Goal: Task Accomplishment & Management: Manage account settings

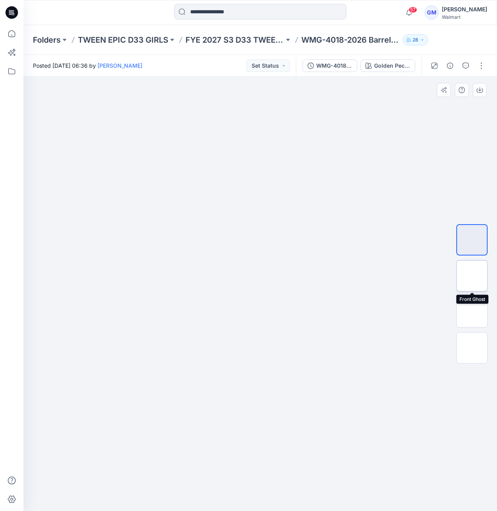
click at [472, 276] on img at bounding box center [472, 276] width 0 height 0
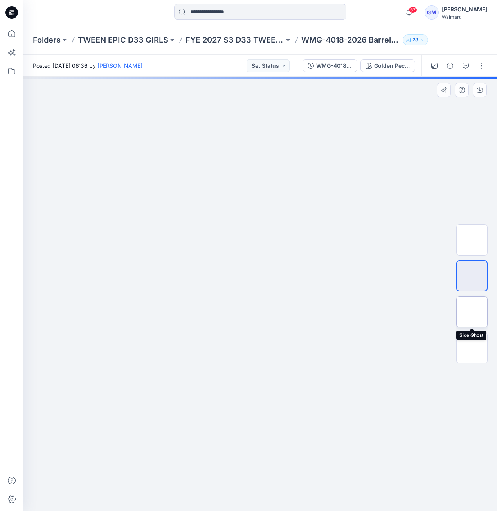
click at [472, 312] on img at bounding box center [472, 312] width 0 height 0
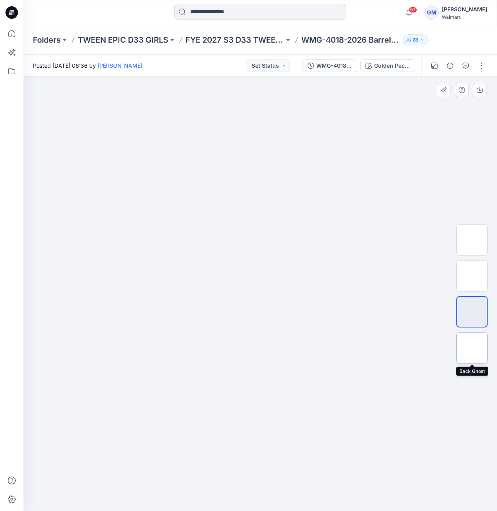
click at [472, 348] on img at bounding box center [472, 348] width 0 height 0
click at [472, 312] on img at bounding box center [472, 312] width 0 height 0
click at [472, 276] on img at bounding box center [472, 276] width 0 height 0
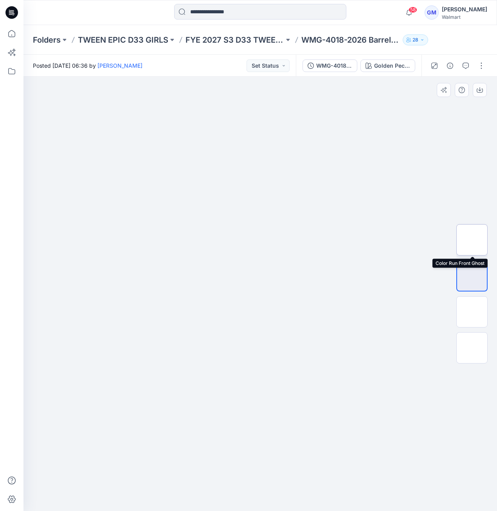
click at [472, 240] on img at bounding box center [472, 240] width 0 height 0
click at [472, 276] on img at bounding box center [472, 276] width 0 height 0
click at [472, 312] on img at bounding box center [472, 312] width 0 height 0
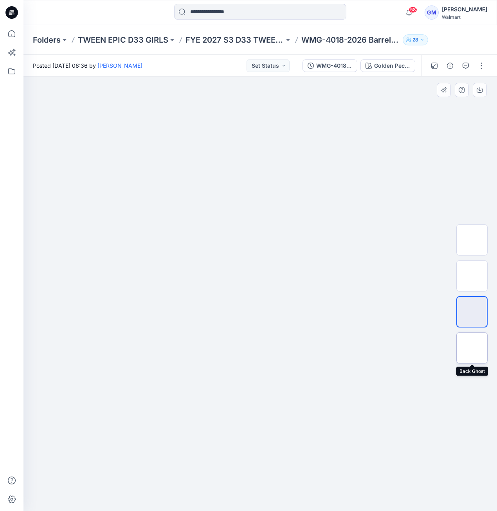
click at [472, 348] on img at bounding box center [472, 348] width 0 height 0
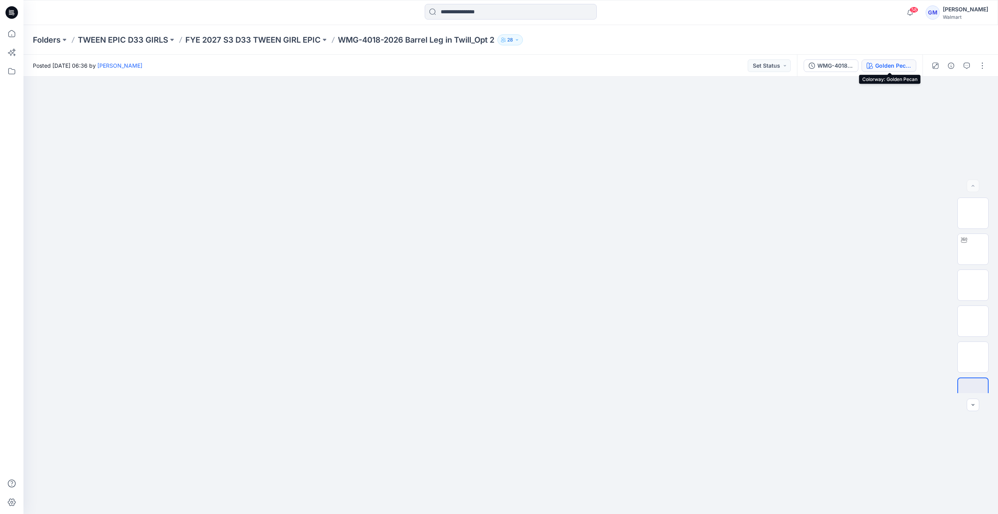
click at [496, 67] on div "Golden Pecan" at bounding box center [894, 65] width 36 height 9
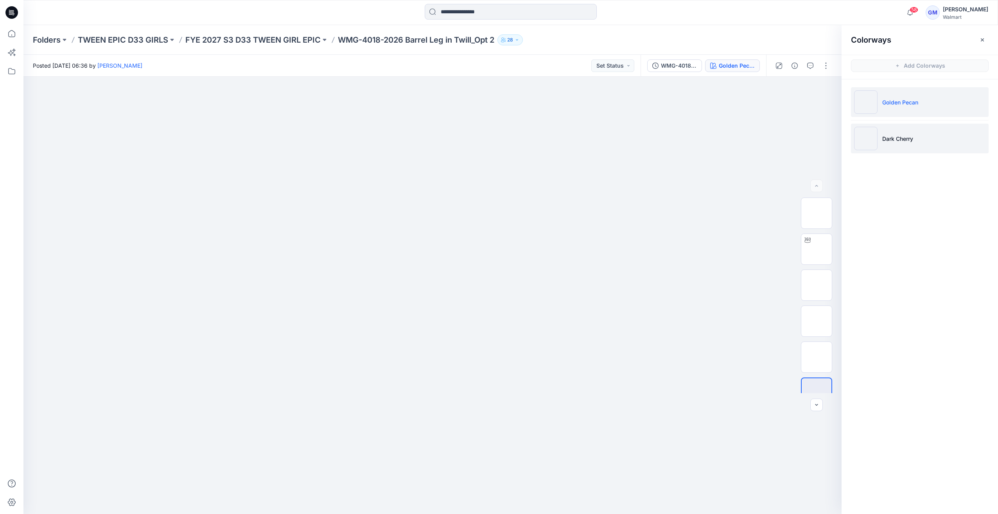
click at [496, 144] on img at bounding box center [865, 138] width 23 height 23
click at [496, 331] on img at bounding box center [817, 331] width 0 height 0
click at [496, 95] on img at bounding box center [865, 101] width 23 height 23
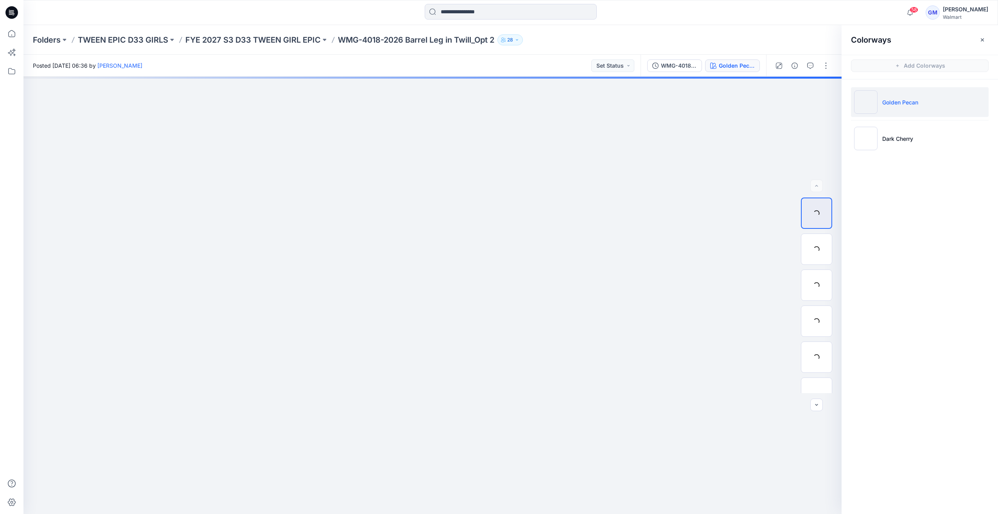
click at [496, 98] on img at bounding box center [865, 101] width 23 height 23
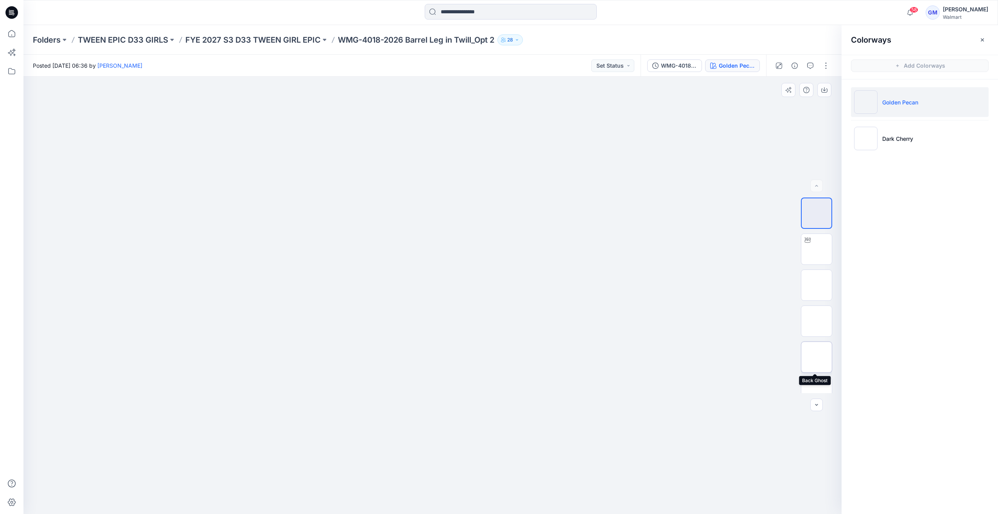
click at [496, 357] on img at bounding box center [817, 357] width 0 height 0
click at [496, 143] on img at bounding box center [865, 138] width 23 height 23
click at [496, 101] on img at bounding box center [865, 101] width 23 height 23
click at [496, 64] on button "button" at bounding box center [826, 65] width 13 height 13
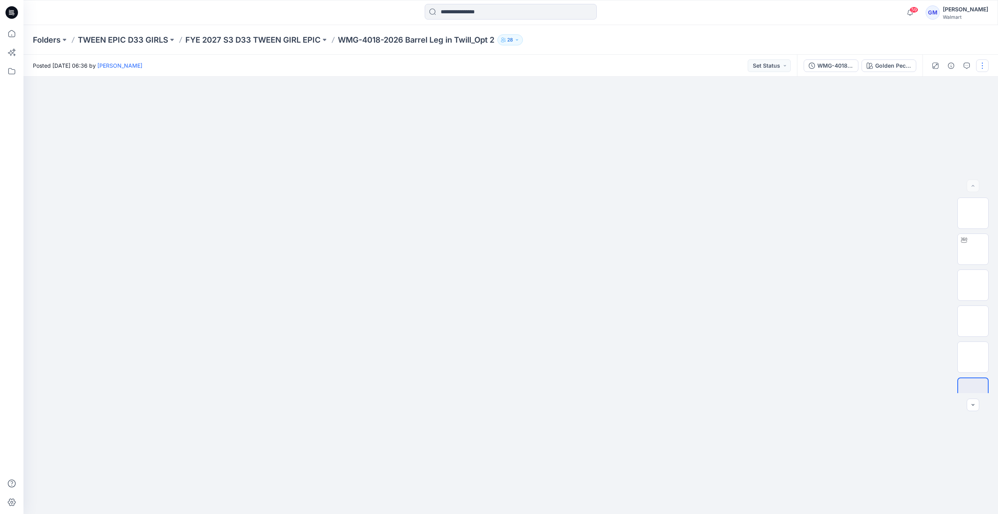
click at [978, 70] on button "button" at bounding box center [982, 65] width 13 height 13
click at [948, 105] on button "Edit" at bounding box center [950, 106] width 72 height 14
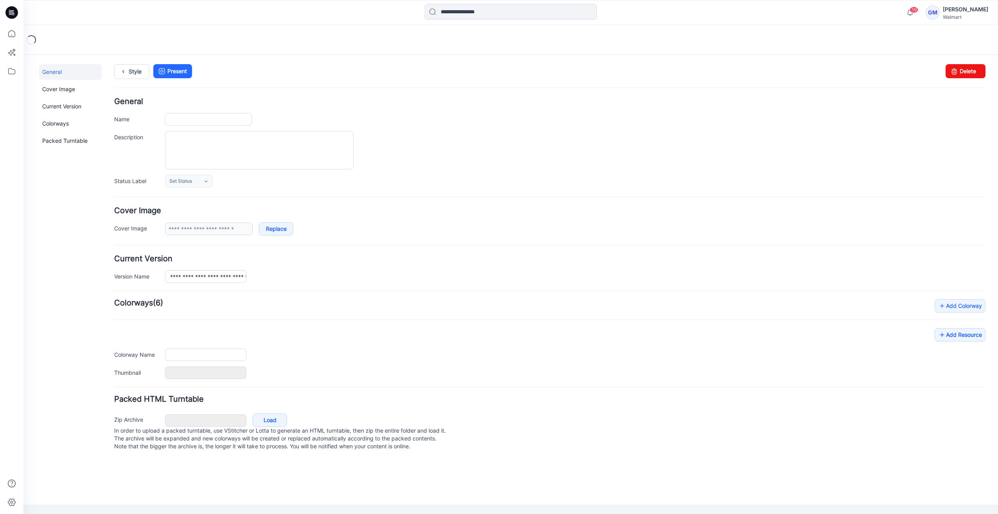
type input "**********"
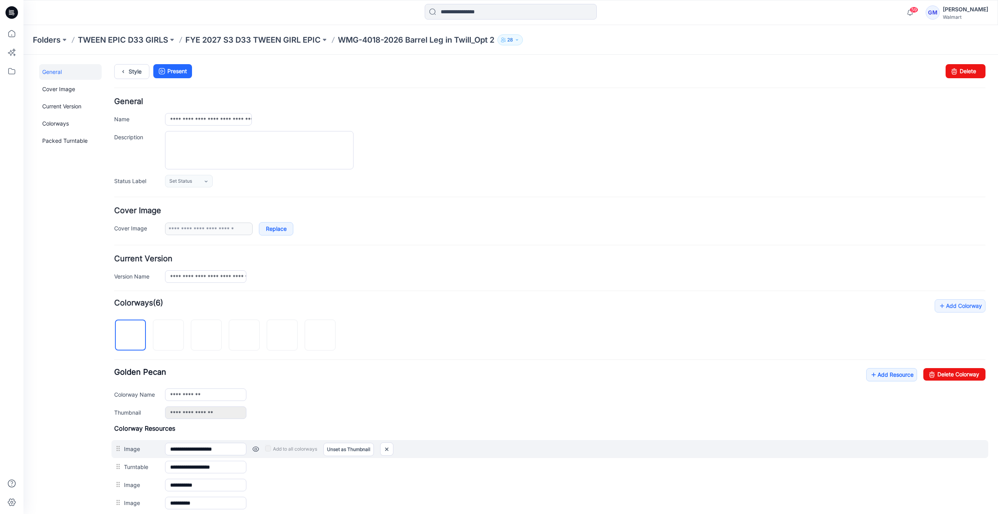
scroll to position [102, 0]
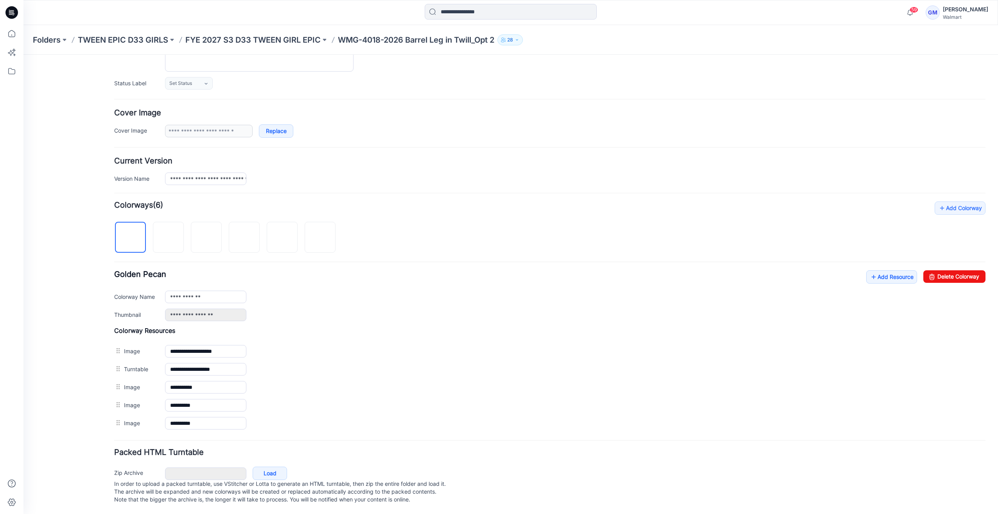
drag, startPoint x: 953, startPoint y: 282, endPoint x: 954, endPoint y: 277, distance: 5.2
click at [953, 282] on div "**********" at bounding box center [550, 295] width 872 height 51
drag, startPoint x: 959, startPoint y: 266, endPoint x: 559, endPoint y: 88, distance: 437.8
click at [959, 270] on link "Delete Colorway" at bounding box center [955, 276] width 62 height 13
click at [131, 238] on img at bounding box center [131, 238] width 0 height 0
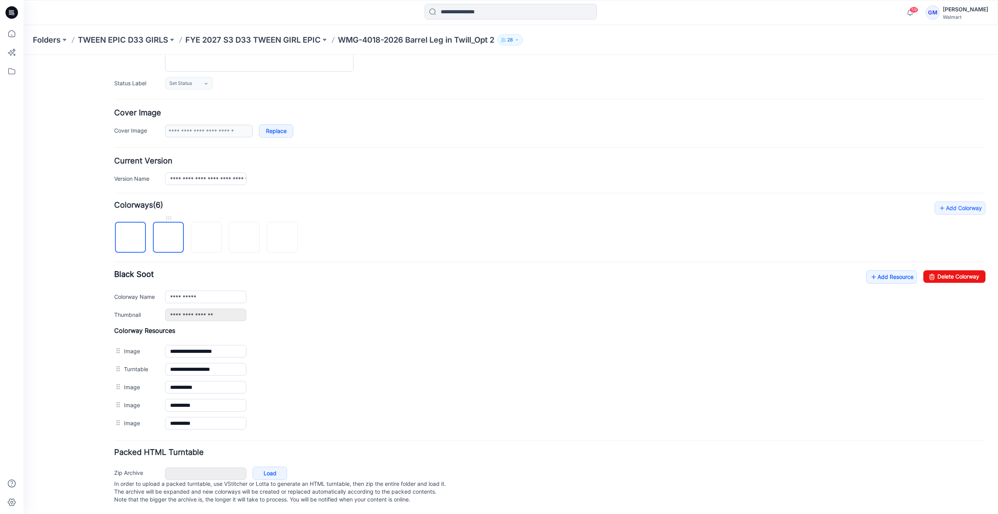
click at [169, 238] on img at bounding box center [169, 238] width 0 height 0
type input "**********"
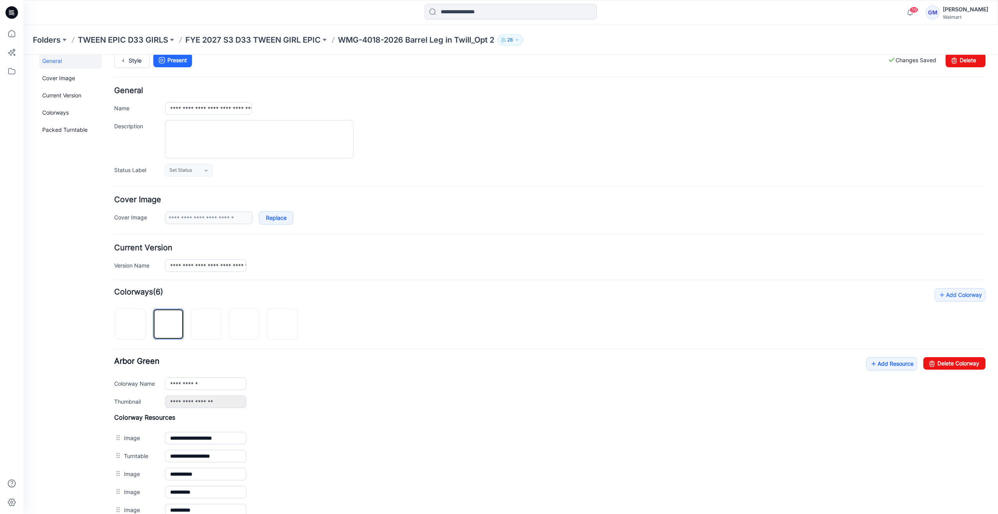
scroll to position [0, 0]
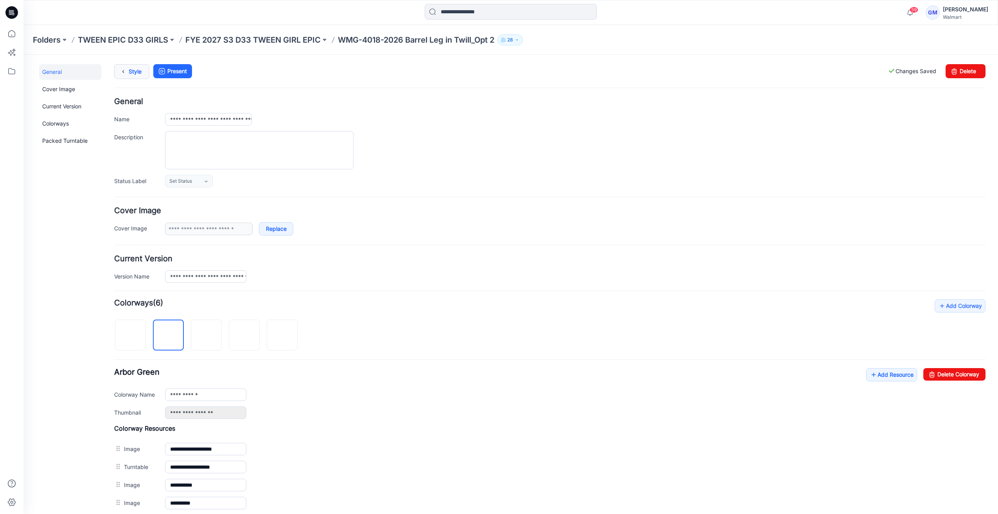
click at [123, 67] on icon at bounding box center [123, 72] width 11 height 14
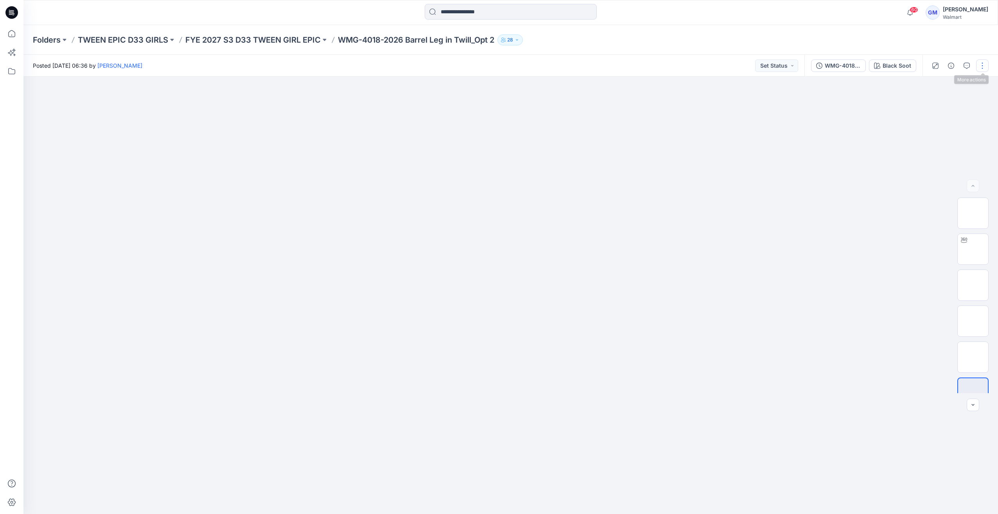
click at [987, 66] on button "button" at bounding box center [982, 65] width 13 height 13
click at [951, 109] on button "Edit" at bounding box center [950, 106] width 72 height 14
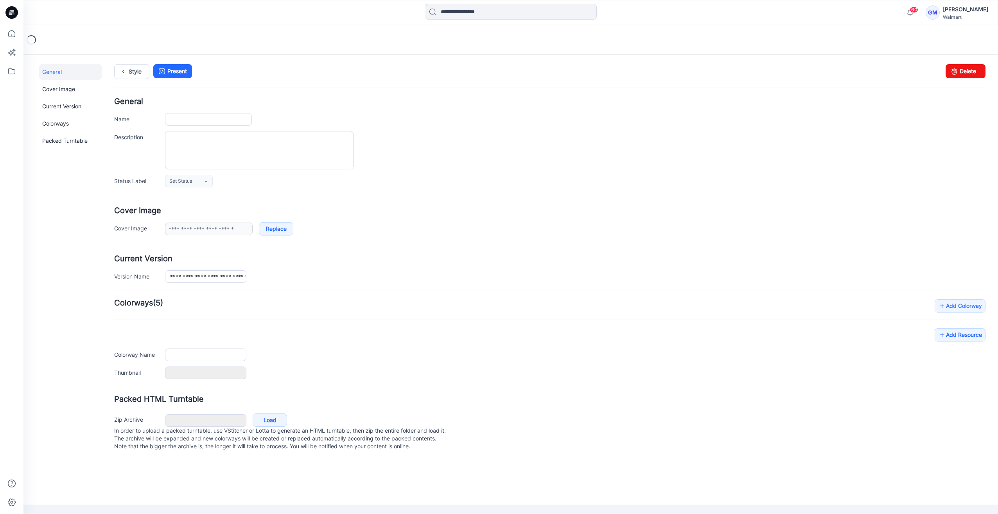
type input "**********"
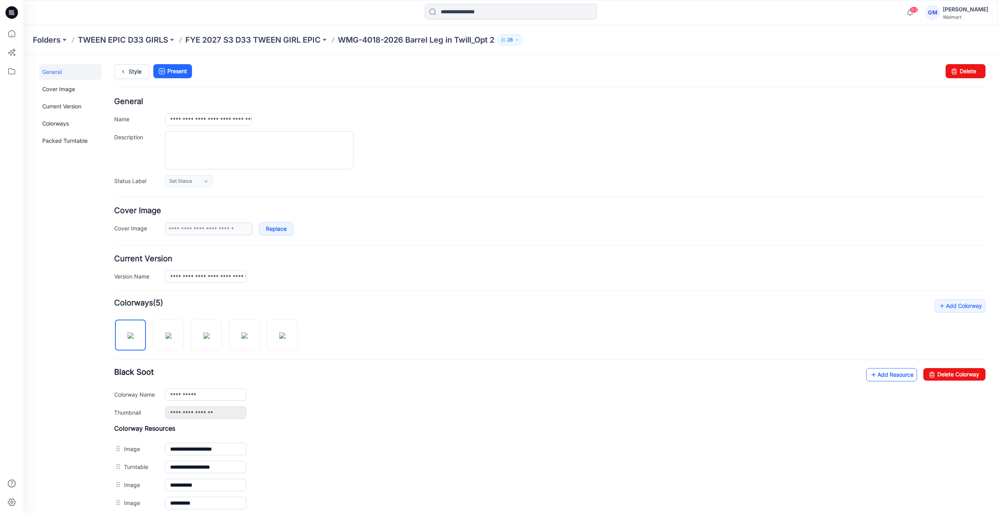
click at [875, 374] on link "Add Resource" at bounding box center [892, 374] width 51 height 13
drag, startPoint x: 129, startPoint y: 69, endPoint x: 248, endPoint y: 56, distance: 119.6
click at [129, 69] on link "Style" at bounding box center [131, 71] width 35 height 15
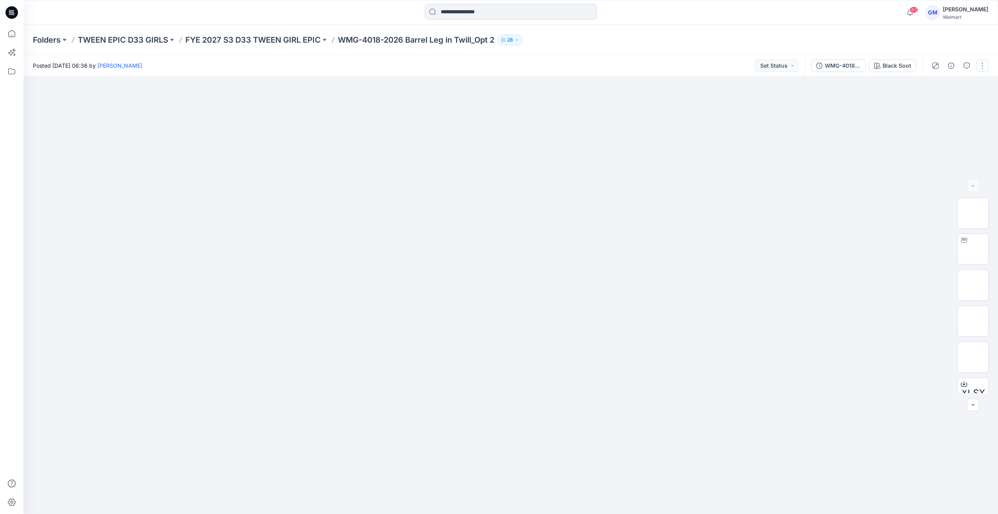
click at [983, 65] on button "button" at bounding box center [982, 65] width 13 height 13
click at [951, 108] on button "Edit" at bounding box center [950, 106] width 72 height 14
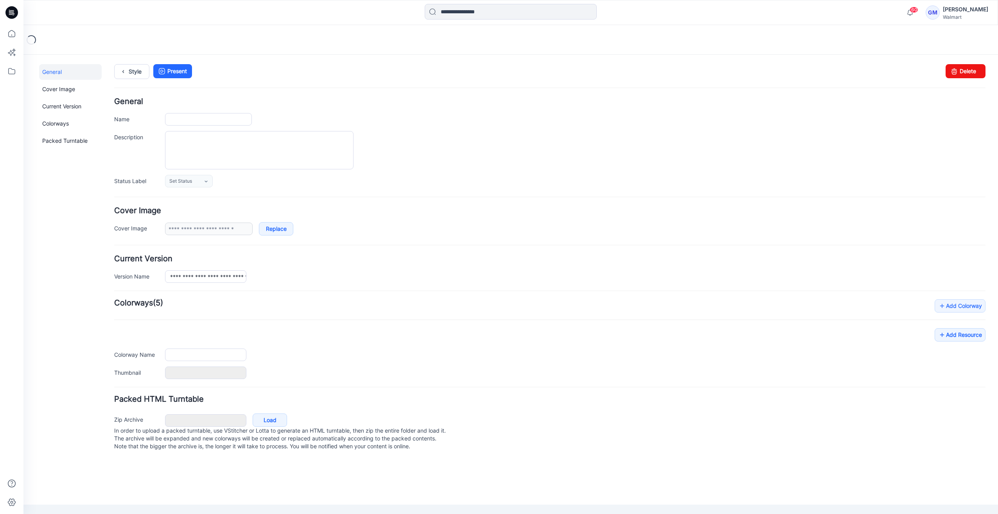
type input "**********"
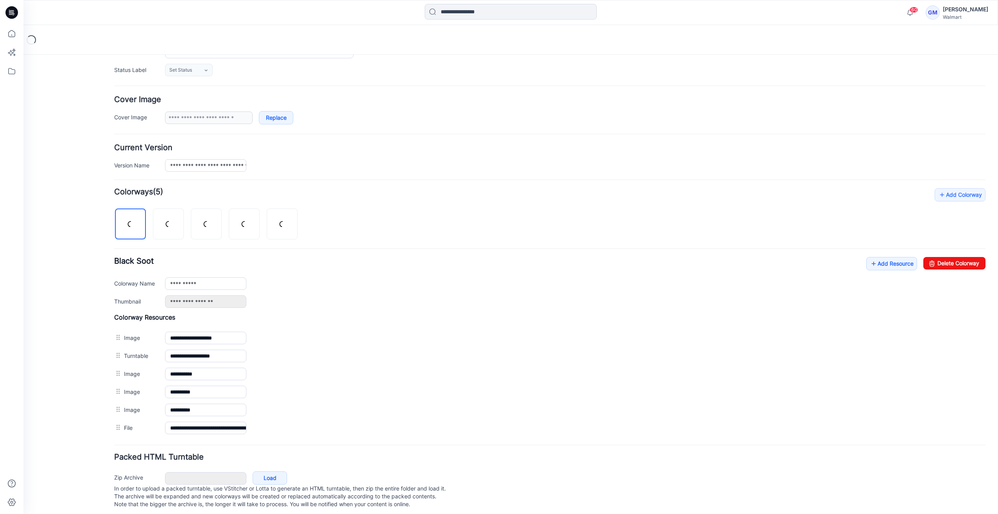
scroll to position [120, 0]
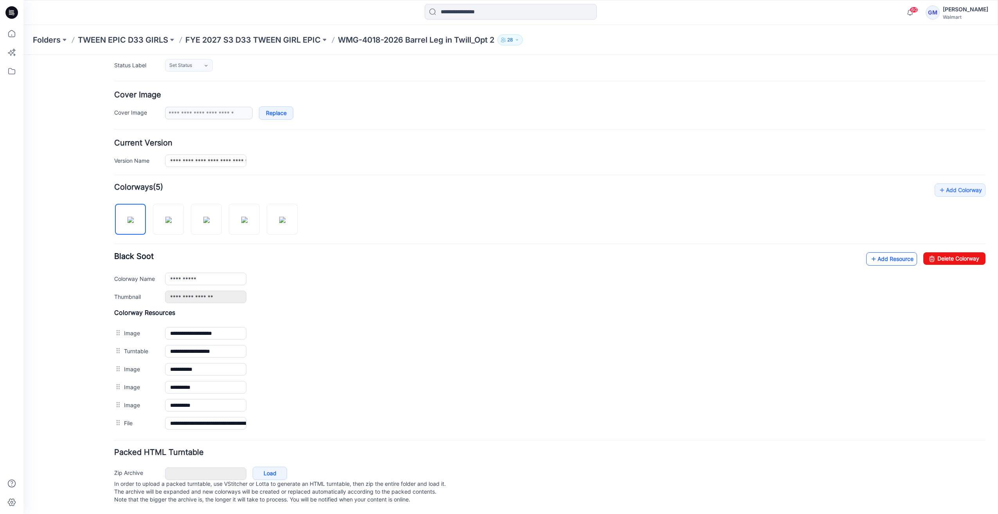
click at [881, 257] on link "Add Resource" at bounding box center [892, 258] width 51 height 13
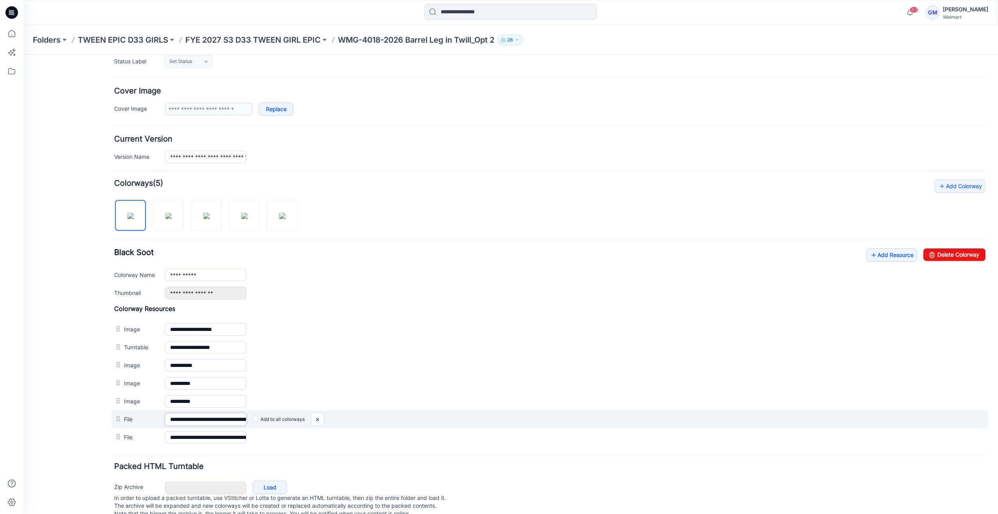
scroll to position [0, 101]
drag, startPoint x: 222, startPoint y: 417, endPoint x: 344, endPoint y: 415, distance: 122.5
click at [407, 415] on div "**********" at bounding box center [549, 419] width 877 height 18
click at [243, 416] on input "**********" at bounding box center [205, 419] width 81 height 12
drag, startPoint x: 243, startPoint y: 415, endPoint x: 247, endPoint y: 415, distance: 3.9
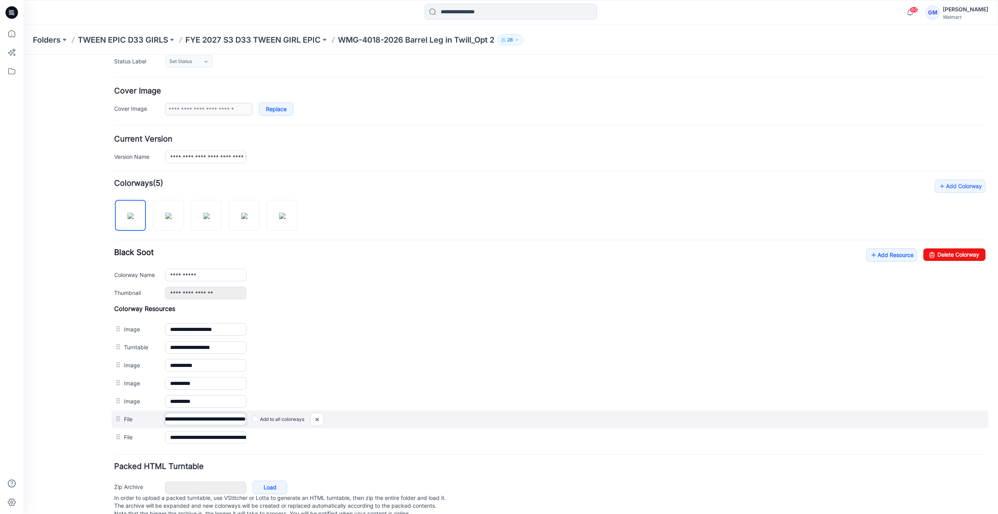
click at [247, 415] on div "**********" at bounding box center [549, 419] width 877 height 18
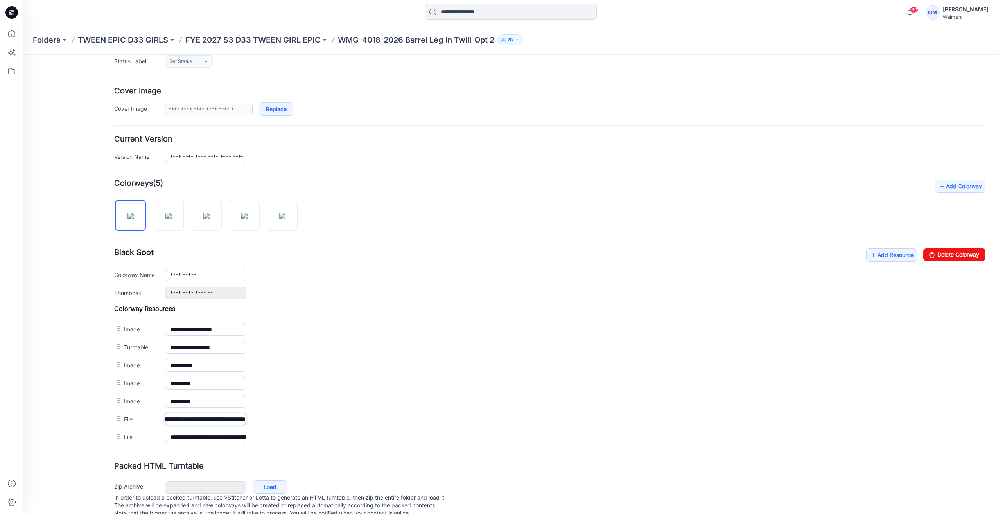
scroll to position [0, 0]
drag, startPoint x: 175, startPoint y: 418, endPoint x: 25, endPoint y: 433, distance: 151.0
click at [25, 433] on div "**********" at bounding box center [505, 231] width 965 height 593
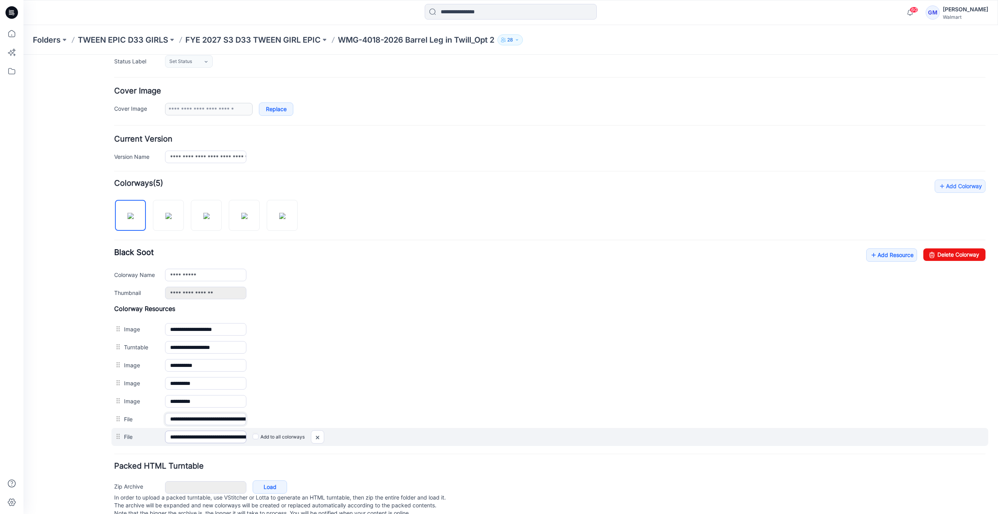
type input "**********"
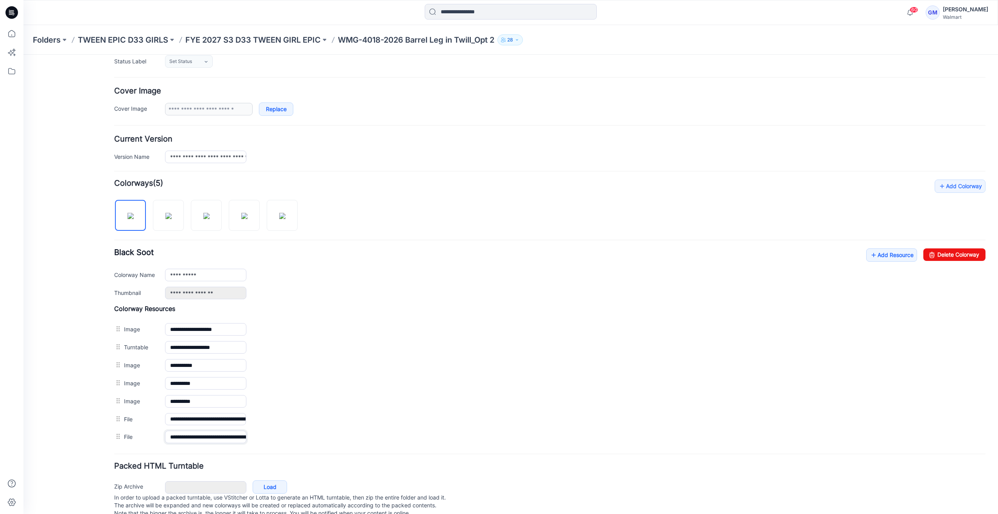
scroll to position [0, 49]
drag, startPoint x: 171, startPoint y: 431, endPoint x: 597, endPoint y: 465, distance: 427.0
click at [597, 465] on form "**********" at bounding box center [550, 249] width 872 height 542
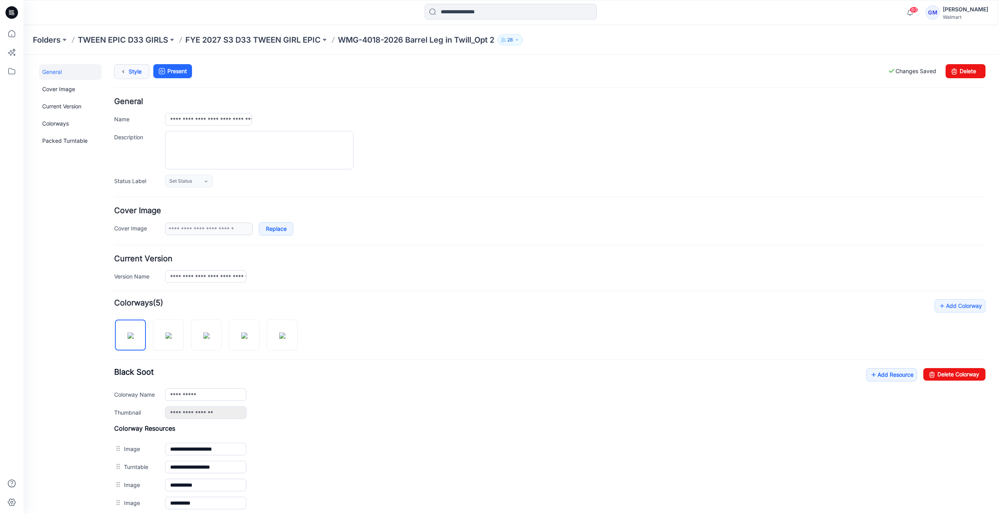
click at [130, 64] on link "Style" at bounding box center [131, 71] width 35 height 15
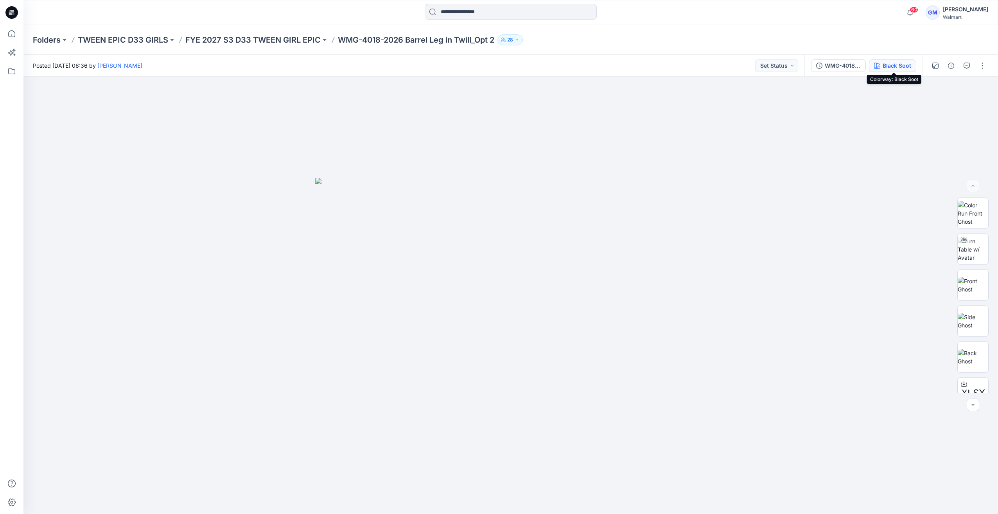
click at [885, 65] on div "Black Soot" at bounding box center [897, 65] width 29 height 9
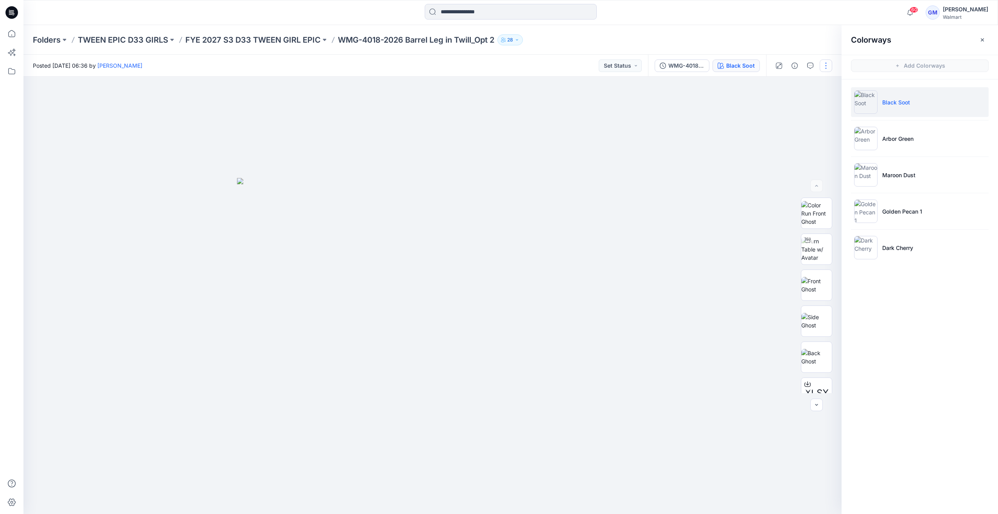
click at [829, 63] on button "button" at bounding box center [826, 65] width 13 height 13
click at [803, 108] on button "Edit" at bounding box center [793, 106] width 72 height 14
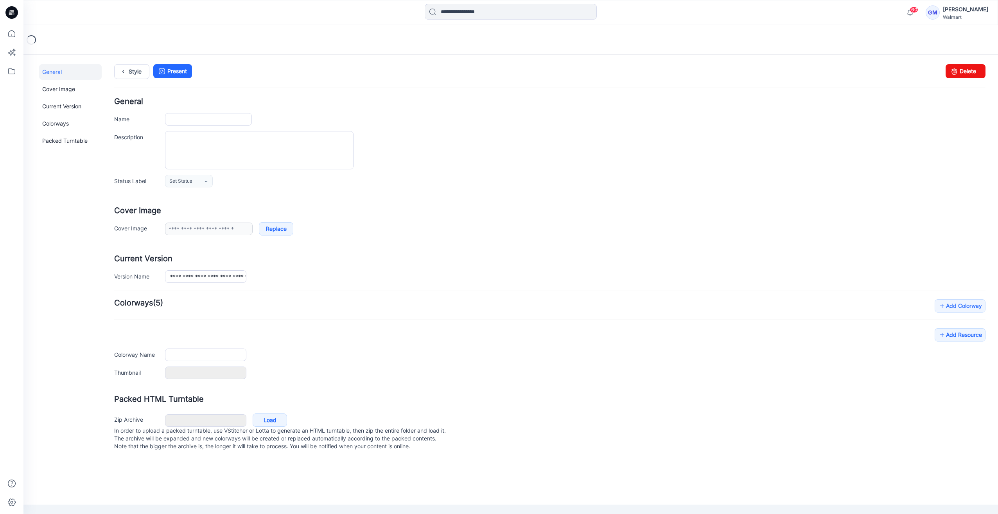
type input "**********"
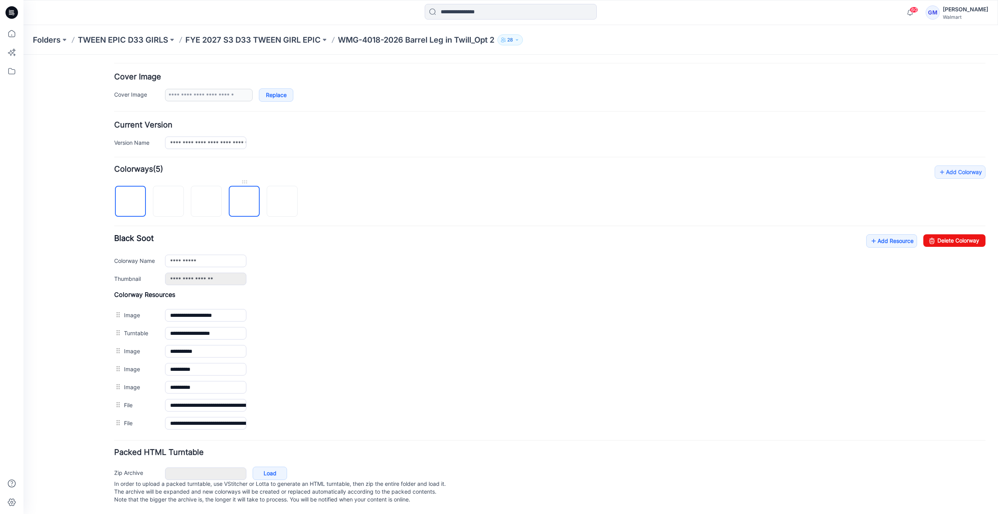
click at [244, 202] on img at bounding box center [244, 202] width 0 height 0
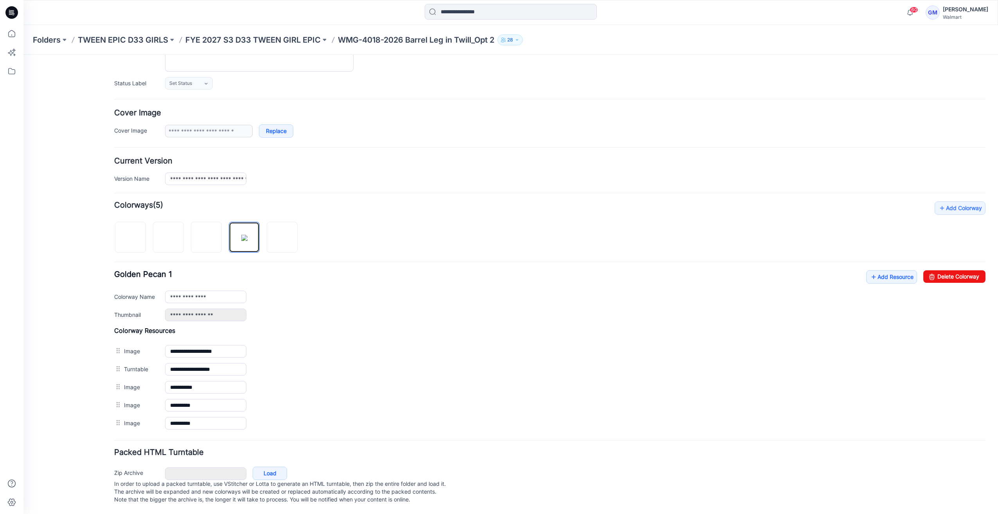
scroll to position [102, 0]
click at [224, 293] on input "**********" at bounding box center [205, 297] width 81 height 13
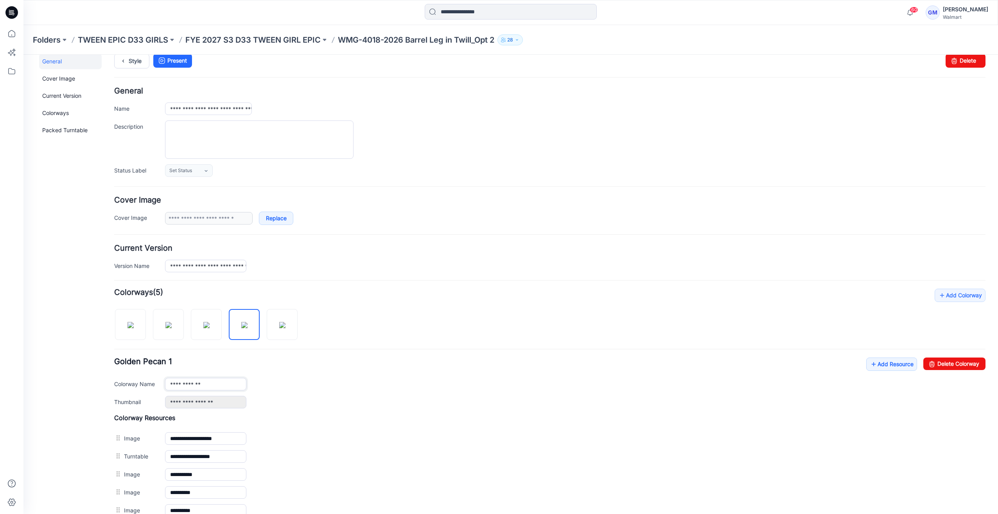
scroll to position [0, 0]
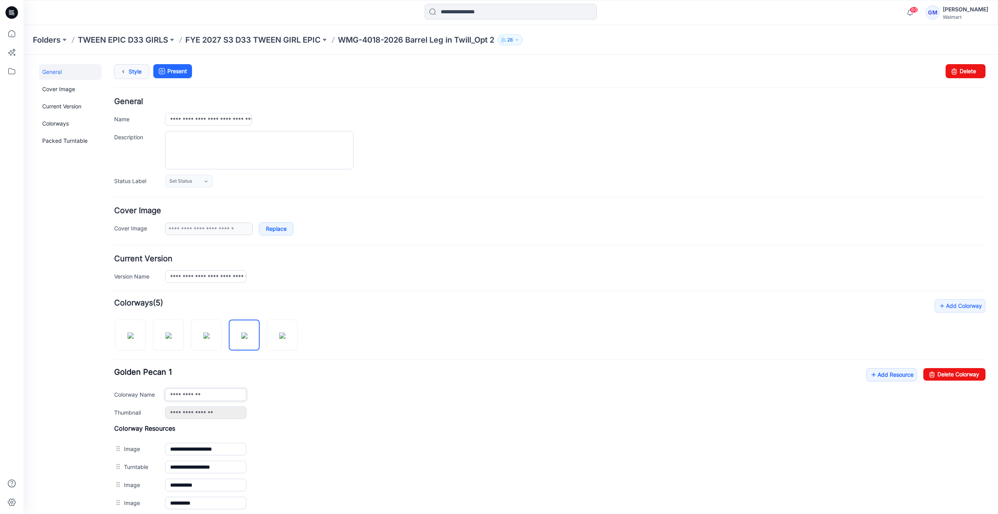
type input "**********"
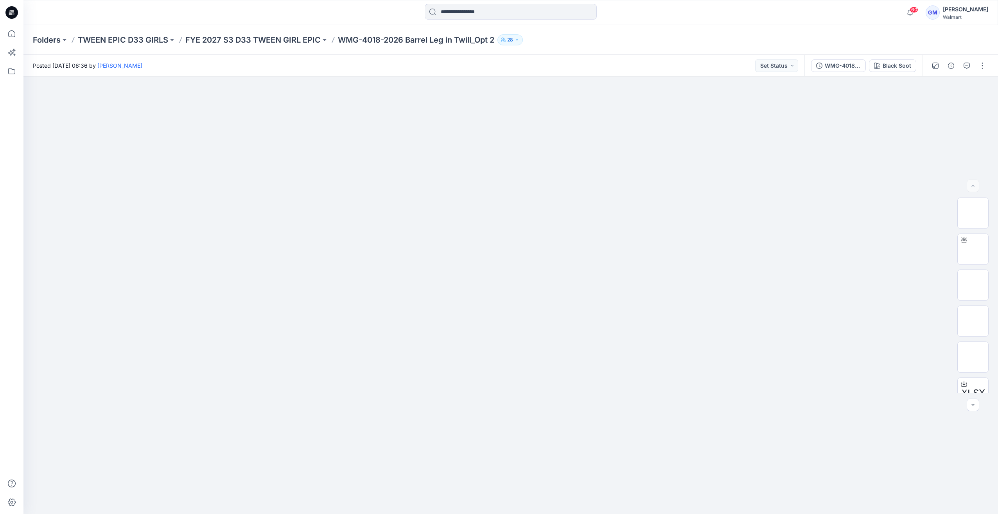
click at [883, 59] on div "WMG-4018-2026_Rev1_Barrel Leg in Twill_Opt 2 Black Soot" at bounding box center [864, 66] width 118 height 22
click at [887, 65] on div "Black Soot" at bounding box center [897, 65] width 29 height 9
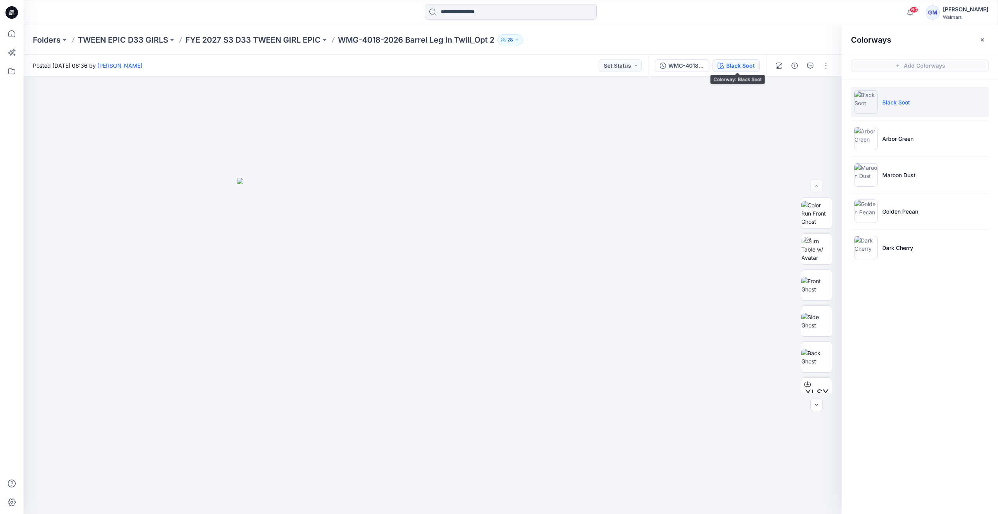
click at [735, 68] on div "Black Soot" at bounding box center [740, 65] width 29 height 9
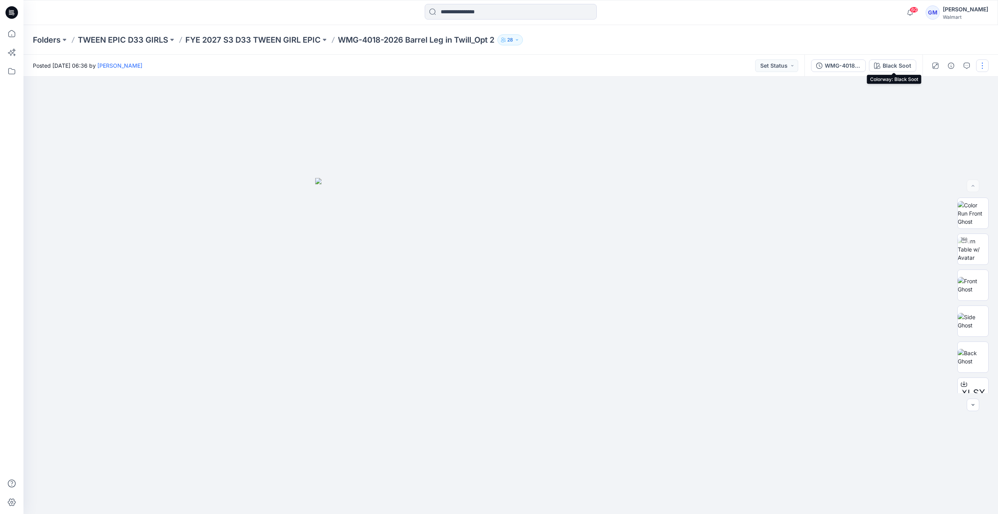
drag, startPoint x: 893, startPoint y: 67, endPoint x: 832, endPoint y: 67, distance: 61.0
click at [892, 67] on div "Black Soot" at bounding box center [897, 65] width 29 height 9
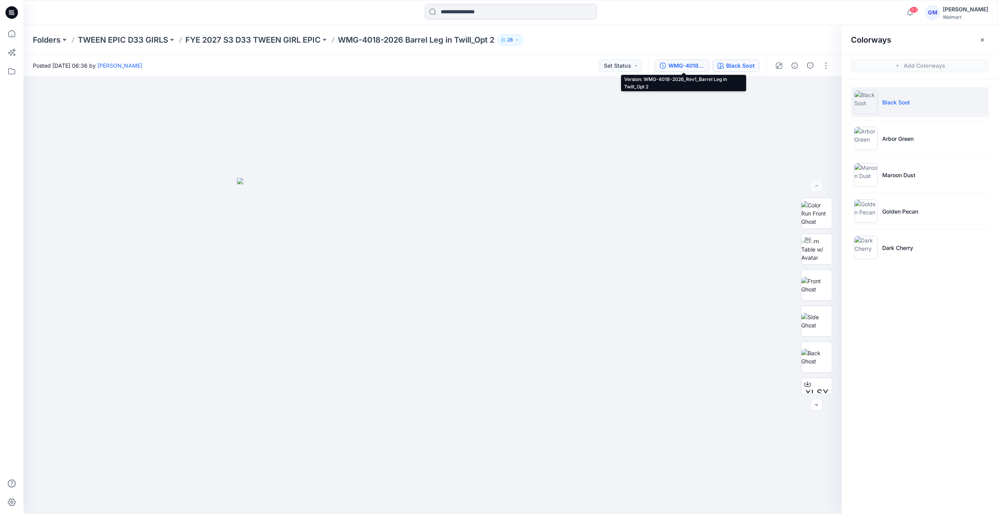
click at [692, 70] on button "WMG-4018-2026_Rev1_Barrel Leg in Twill_Opt 2" at bounding box center [682, 65] width 55 height 13
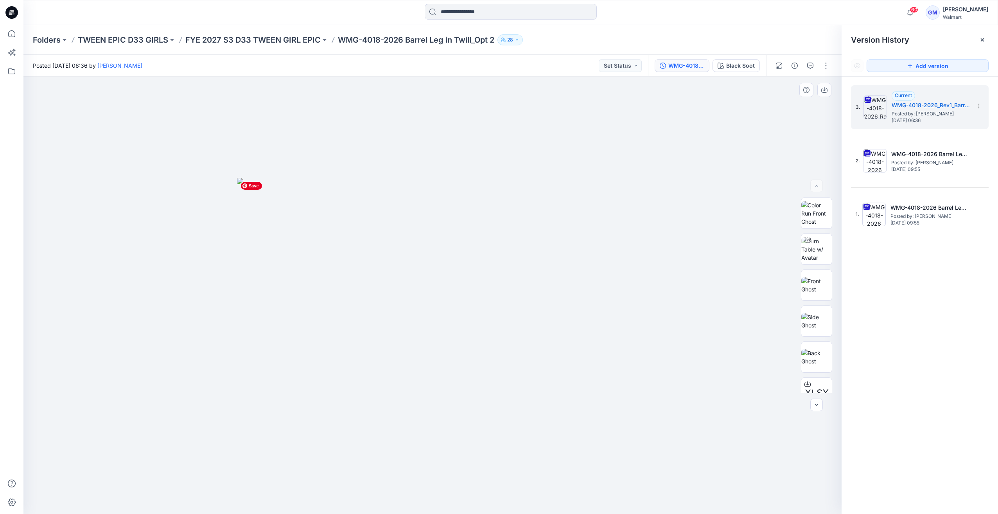
drag, startPoint x: 554, startPoint y: 186, endPoint x: 552, endPoint y: 182, distance: 4.6
